Goal: Transaction & Acquisition: Download file/media

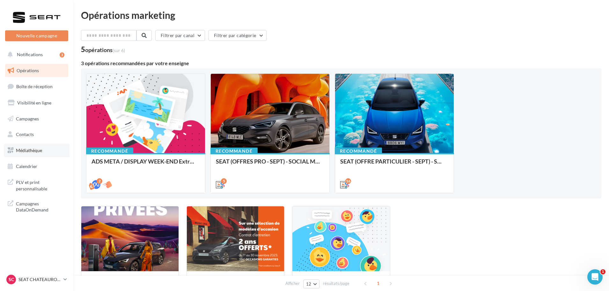
click at [30, 147] on link "Médiathèque" at bounding box center [37, 150] width 66 height 13
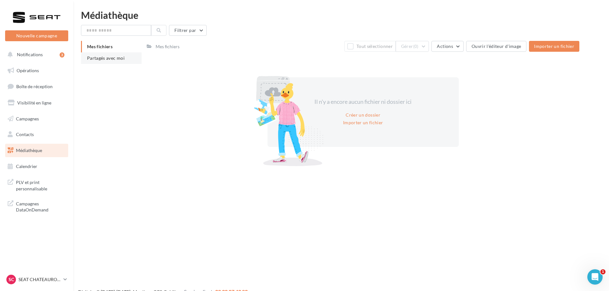
click at [123, 60] on span "Partagés avec moi" at bounding box center [106, 57] width 38 height 5
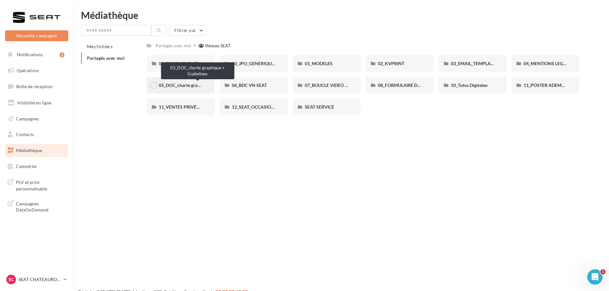
click at [185, 84] on span "05_DOC_charte graphique + Guidelines" at bounding box center [198, 84] width 78 height 5
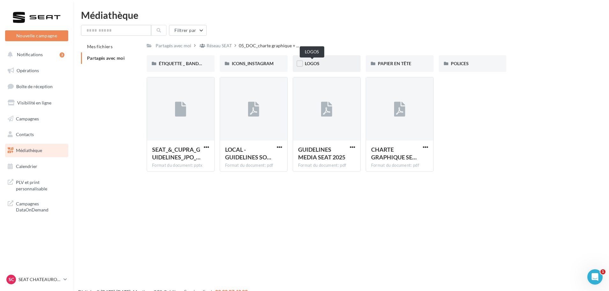
click at [313, 64] on span "LOGOS" at bounding box center [312, 63] width 15 height 5
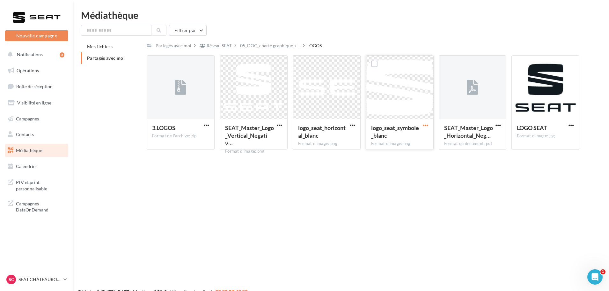
click at [425, 126] on span "button" at bounding box center [425, 124] width 5 height 5
click at [399, 136] on button "Télécharger" at bounding box center [398, 137] width 64 height 17
click at [353, 124] on span "button" at bounding box center [352, 124] width 5 height 5
click at [339, 139] on button "Télécharger" at bounding box center [325, 137] width 64 height 17
click at [41, 274] on link "SC SEAT [GEOGRAPHIC_DATA] seat-[GEOGRAPHIC_DATA]-36007" at bounding box center [36, 279] width 63 height 12
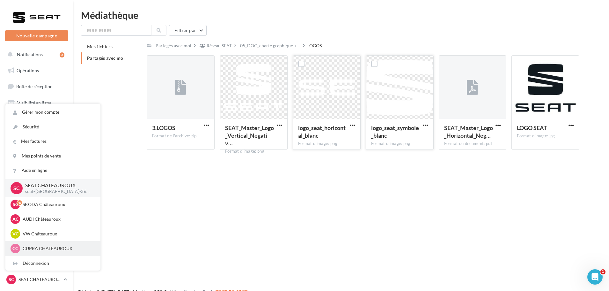
click at [36, 244] on div "CC CUPRA CHATEAUROUX cupra-[GEOGRAPHIC_DATA]-36007" at bounding box center [53, 248] width 85 height 10
